Goal: Task Accomplishment & Management: Manage account settings

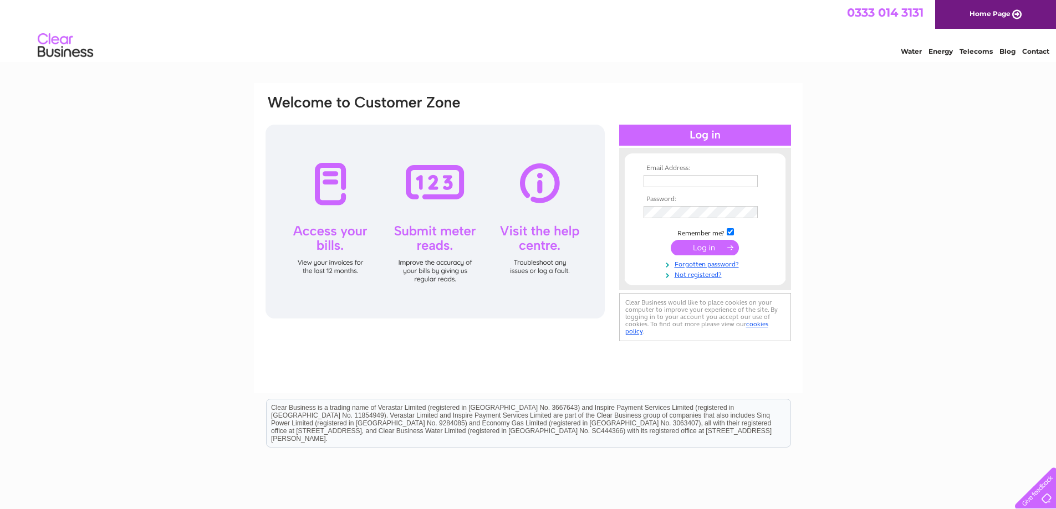
type input "aonghasking@yahoo.co.uk"
click at [695, 245] on input "submit" at bounding box center [705, 248] width 68 height 16
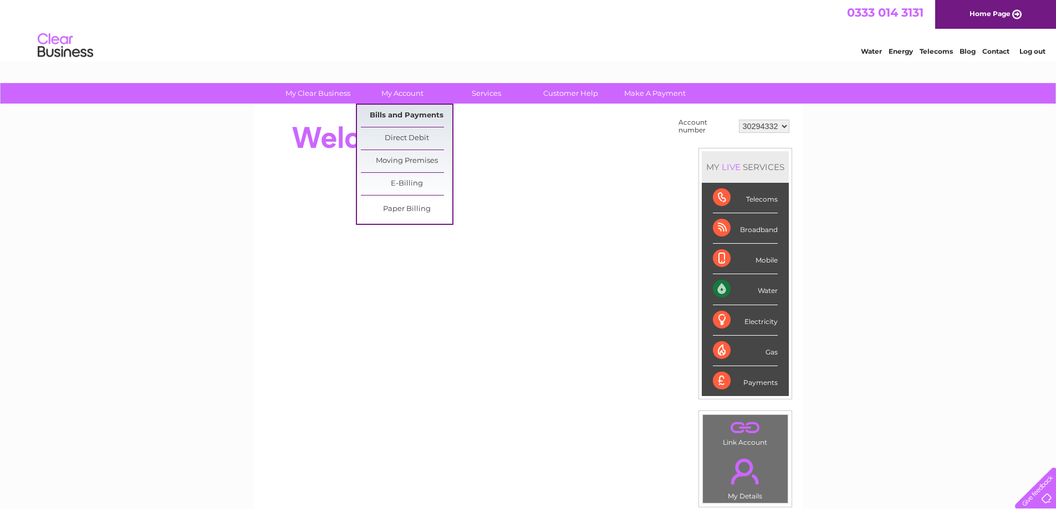
click at [408, 113] on link "Bills and Payments" at bounding box center [406, 116] width 91 height 22
click at [408, 116] on link "Bills and Payments" at bounding box center [406, 116] width 91 height 22
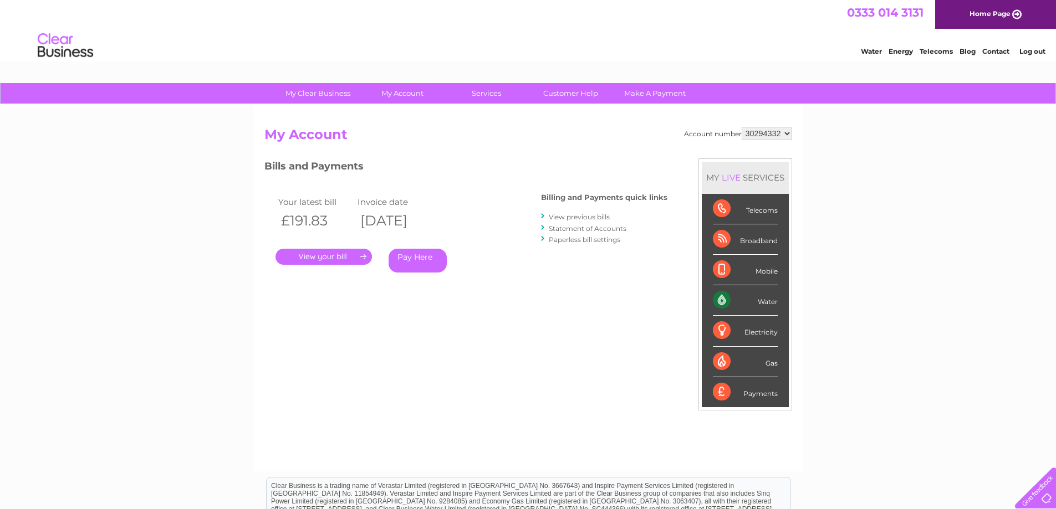
click at [346, 255] on link "." at bounding box center [323, 257] width 96 height 16
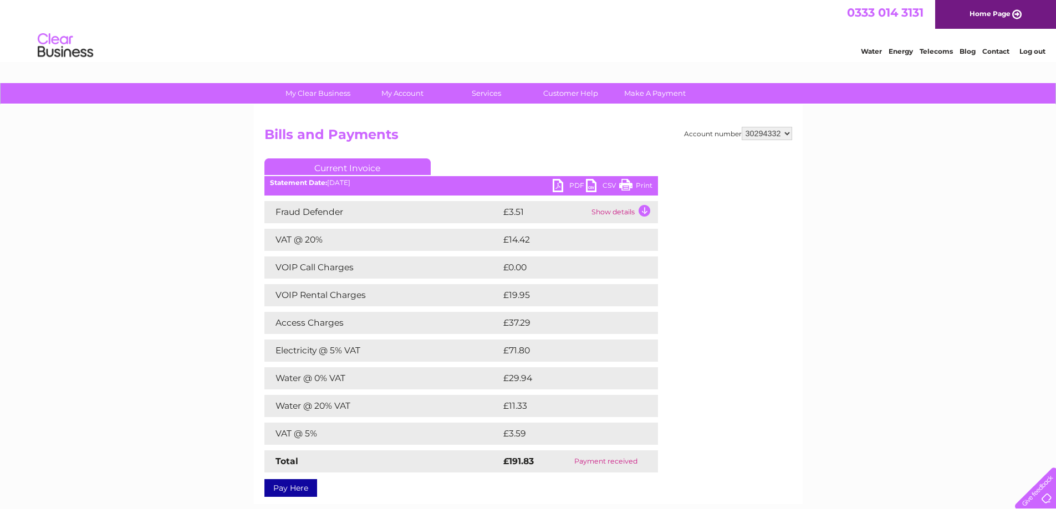
click at [564, 183] on link "PDF" at bounding box center [569, 187] width 33 height 16
click at [580, 181] on link "PDF" at bounding box center [569, 187] width 33 height 16
